Goal: Transaction & Acquisition: Purchase product/service

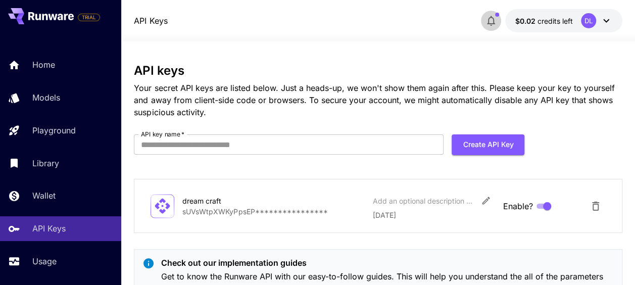
click at [494, 18] on icon "button" at bounding box center [491, 21] width 12 height 12
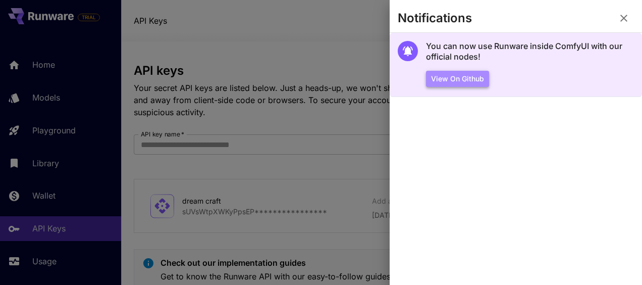
click at [479, 79] on button "View on Github" at bounding box center [457, 79] width 63 height 17
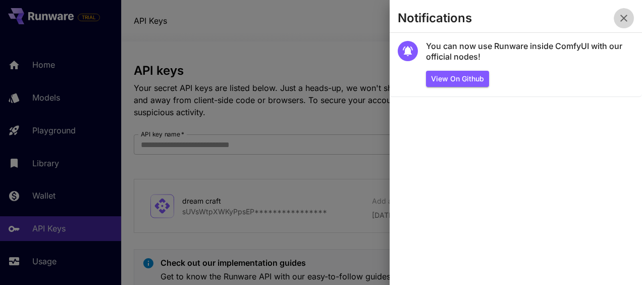
drag, startPoint x: 628, startPoint y: 14, endPoint x: 541, endPoint y: 31, distance: 88.0
click at [628, 16] on icon "button" at bounding box center [624, 18] width 12 height 12
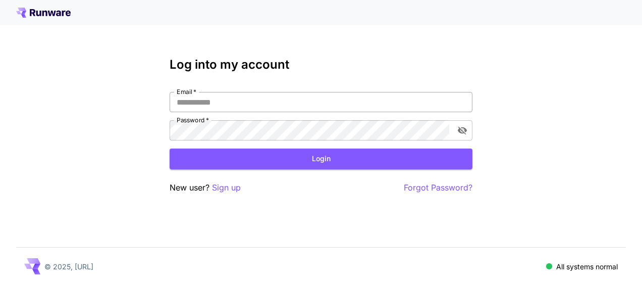
click at [221, 103] on input "Email   *" at bounding box center [321, 102] width 303 height 20
type input "**********"
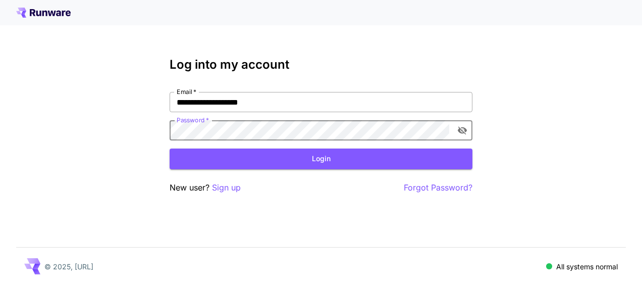
click button "Login" at bounding box center [321, 158] width 303 height 21
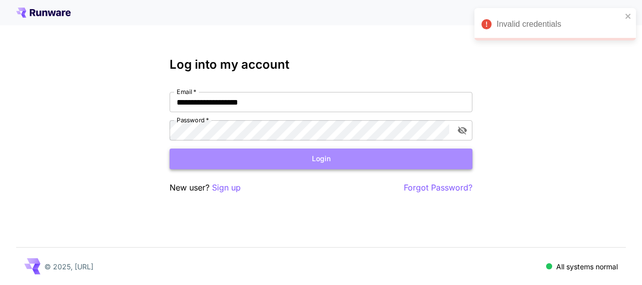
click at [313, 159] on button "Login" at bounding box center [321, 158] width 303 height 21
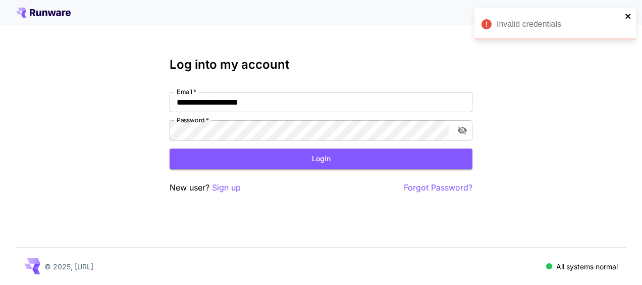
click at [628, 15] on icon "close" at bounding box center [628, 16] width 7 height 8
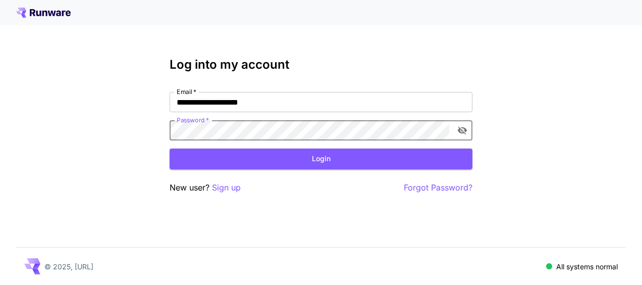
click at [91, 120] on div "**********" at bounding box center [321, 142] width 642 height 285
click button "Login" at bounding box center [321, 158] width 303 height 21
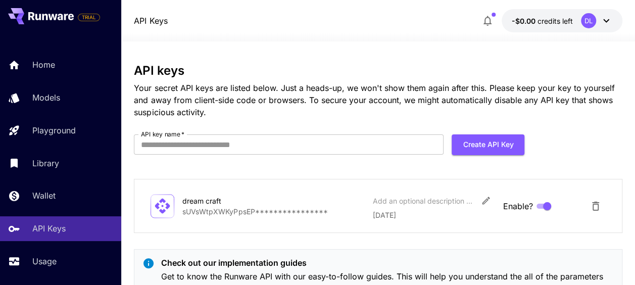
click at [604, 21] on icon at bounding box center [606, 21] width 12 height 12
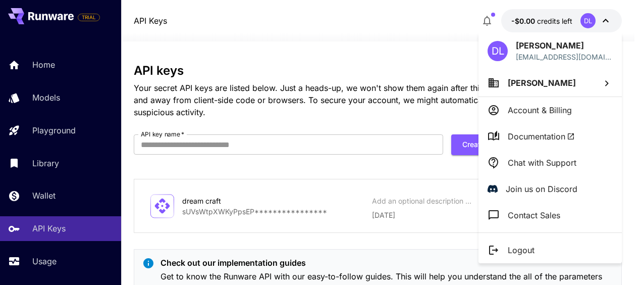
click at [337, 49] on div at bounding box center [321, 142] width 642 height 285
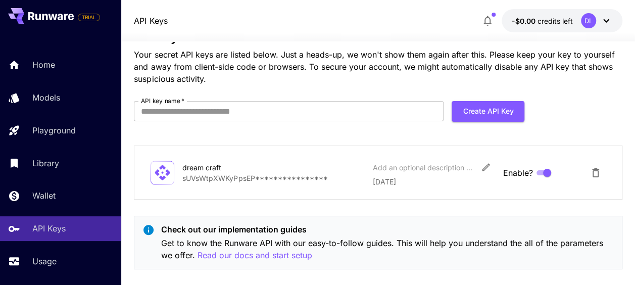
scroll to position [47, 0]
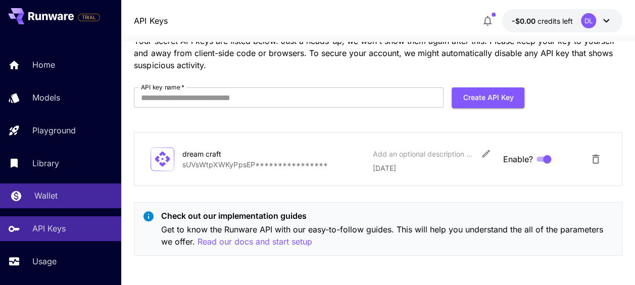
click at [51, 200] on p "Wallet" at bounding box center [45, 195] width 23 height 12
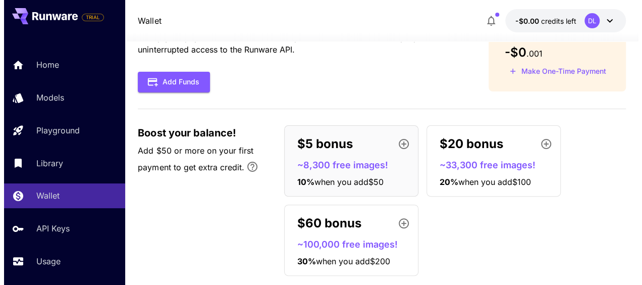
scroll to position [71, 0]
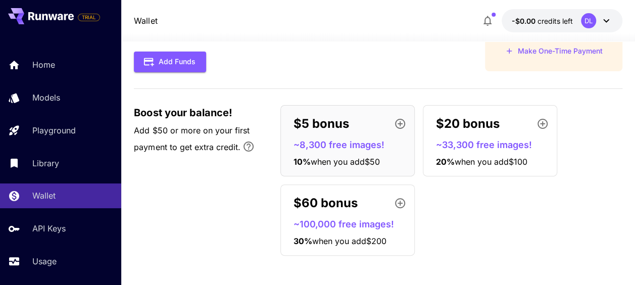
click at [328, 159] on span "when you add $50" at bounding box center [344, 162] width 69 height 10
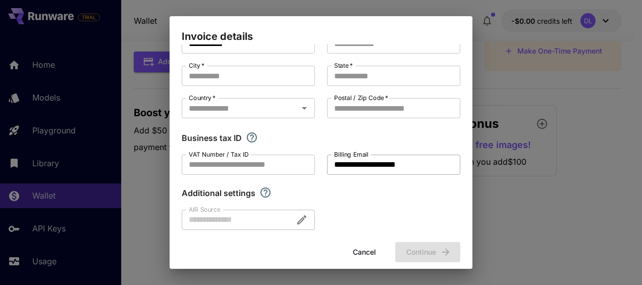
scroll to position [39, 0]
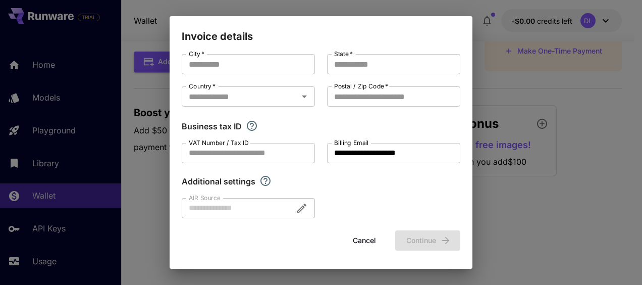
click at [353, 239] on button "Cancel" at bounding box center [364, 240] width 45 height 21
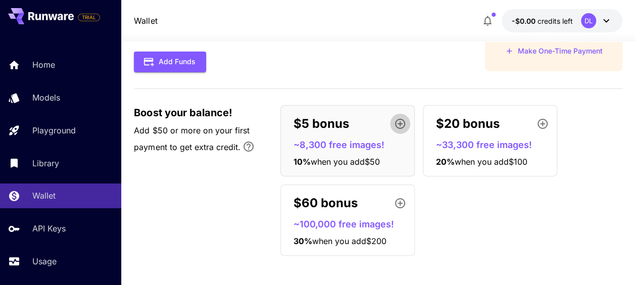
click at [396, 123] on icon "button" at bounding box center [400, 124] width 10 height 10
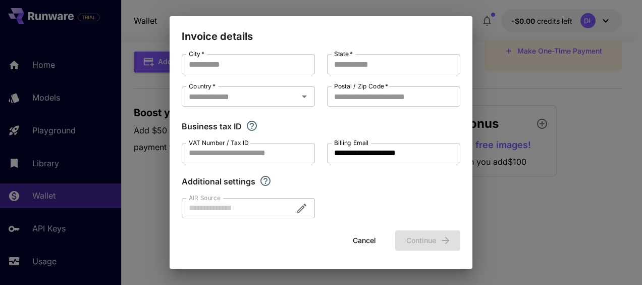
click at [356, 242] on button "Cancel" at bounding box center [364, 240] width 45 height 21
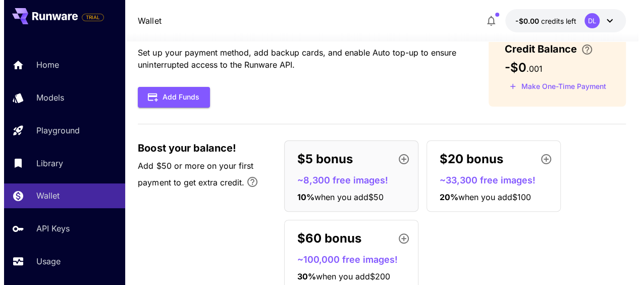
scroll to position [50, 0]
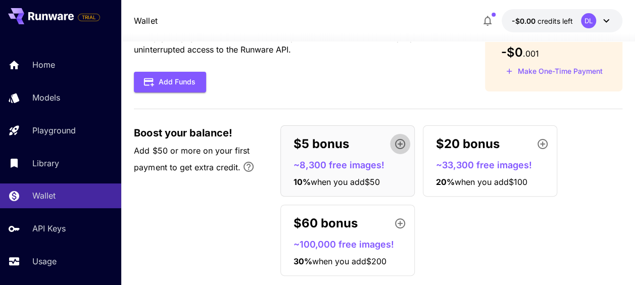
click at [400, 141] on icon "button" at bounding box center [400, 144] width 10 height 10
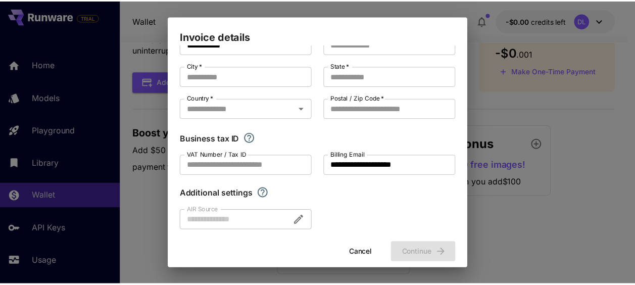
scroll to position [39, 0]
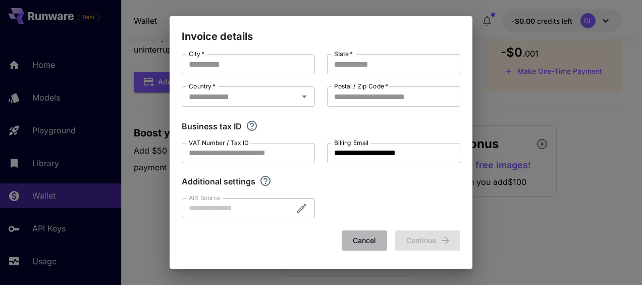
click at [353, 241] on button "Cancel" at bounding box center [364, 240] width 45 height 21
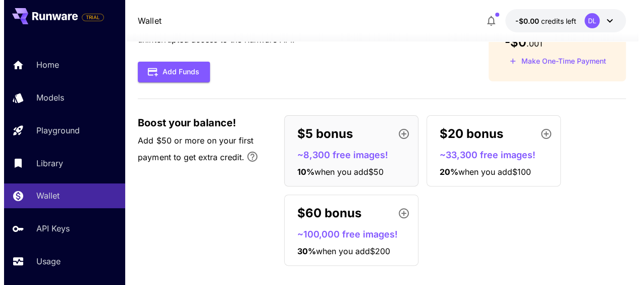
scroll to position [71, 0]
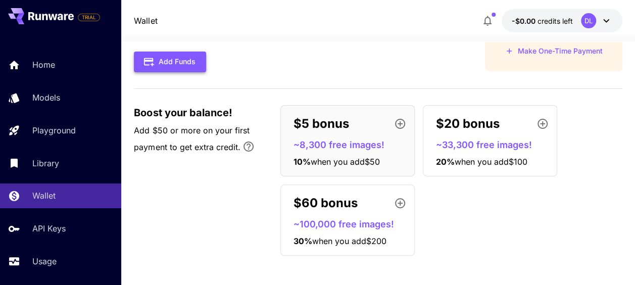
click at [183, 64] on button "Add Funds" at bounding box center [170, 61] width 72 height 21
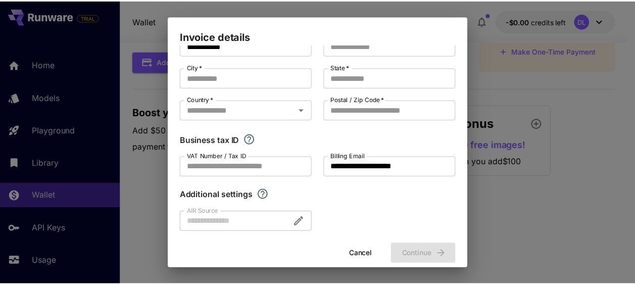
scroll to position [39, 0]
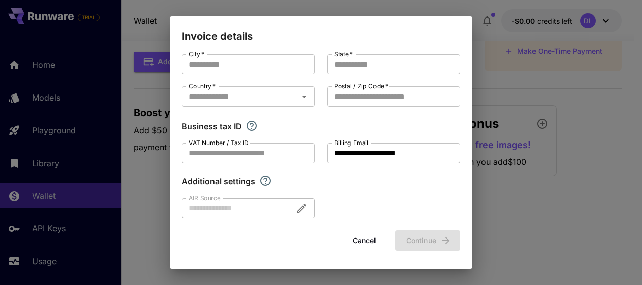
click at [352, 238] on button "Cancel" at bounding box center [364, 240] width 45 height 21
